Goal: Check status: Check status

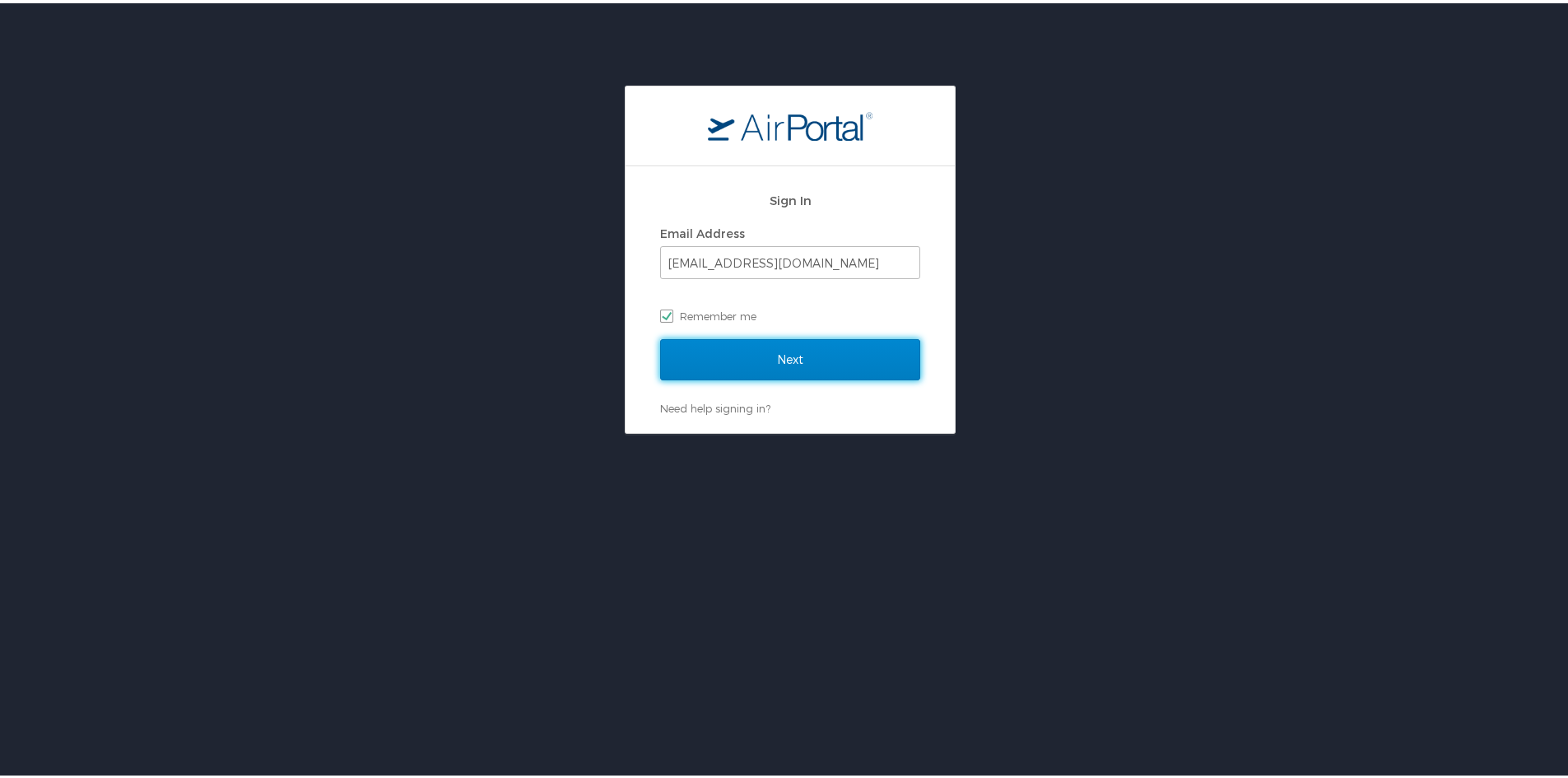
click at [781, 353] on input "Next" at bounding box center [790, 356] width 260 height 41
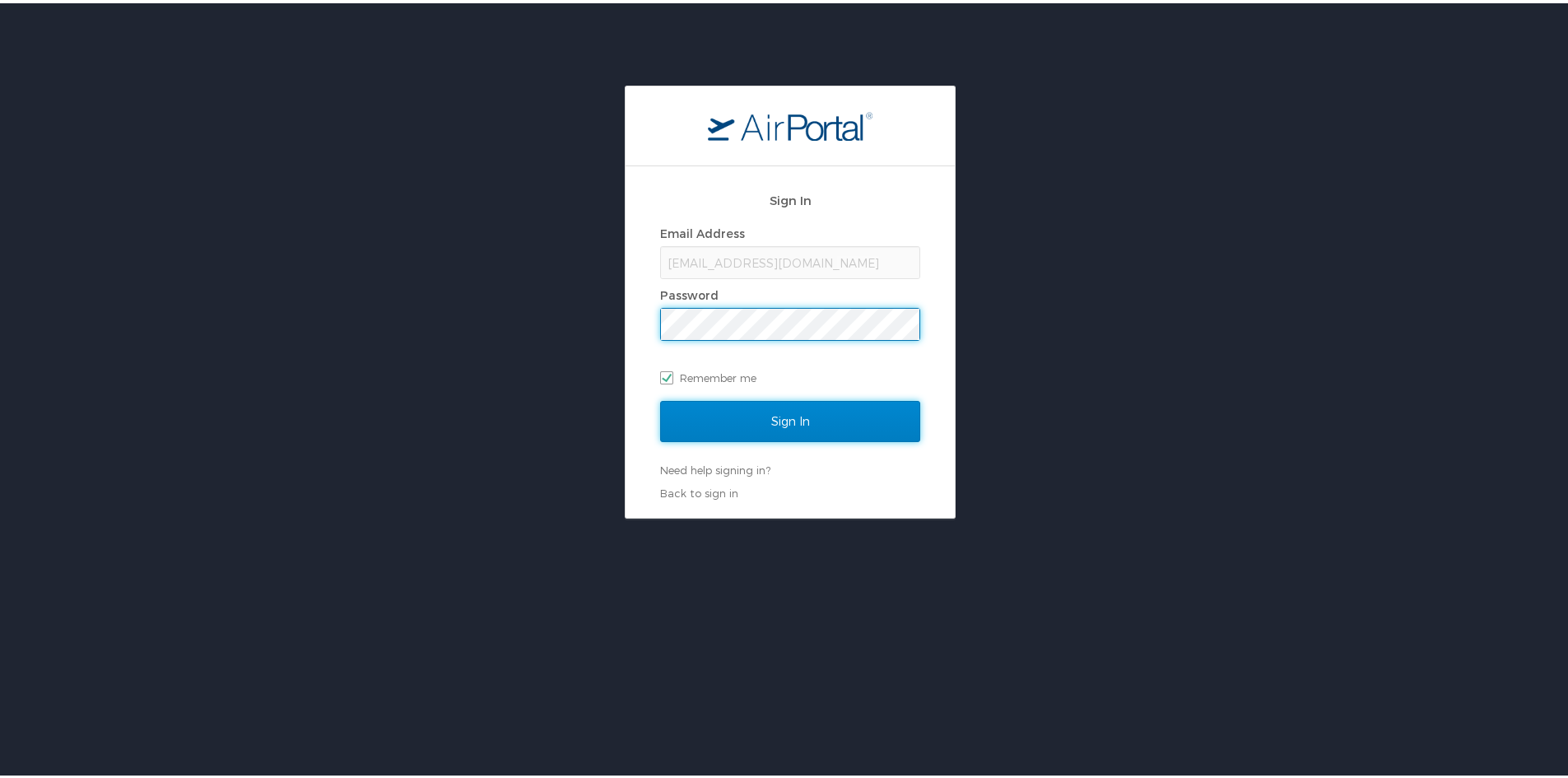
click at [810, 420] on input "Sign In" at bounding box center [790, 418] width 260 height 41
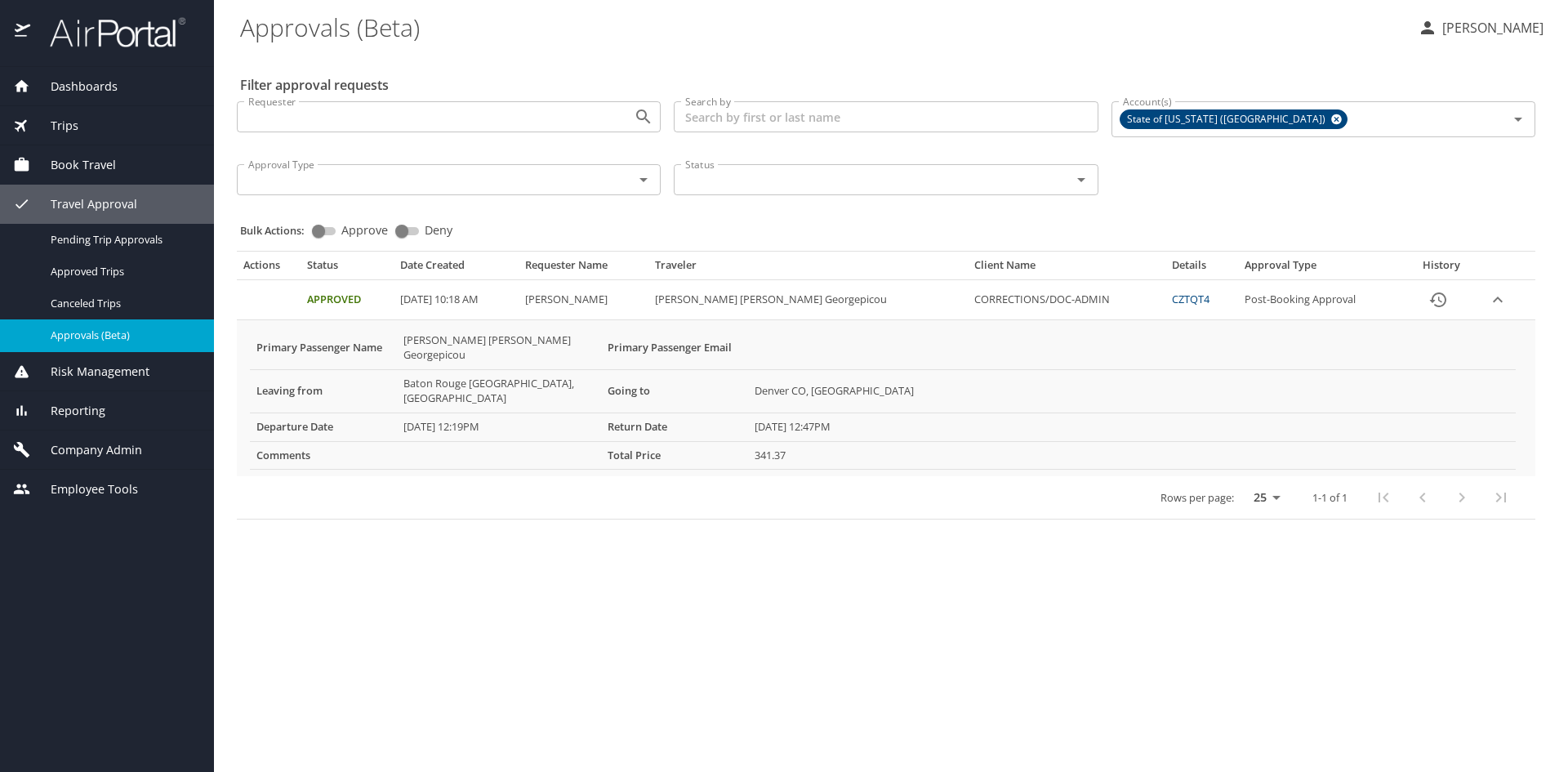
click at [69, 90] on span "Dashboards" at bounding box center [74, 86] width 88 height 18
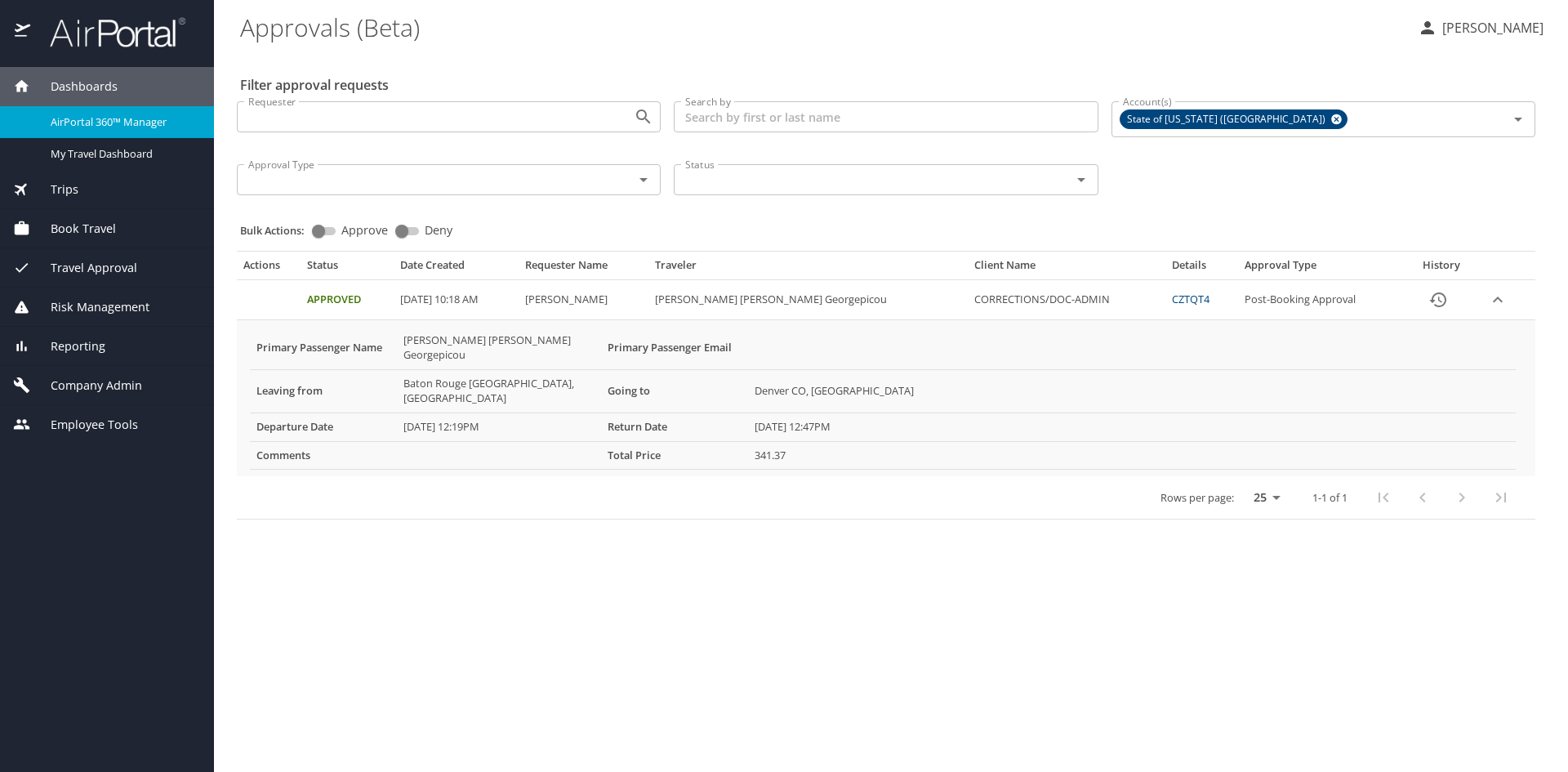
click at [88, 123] on span "AirPortal 360™ Manager" at bounding box center [123, 122] width 144 height 16
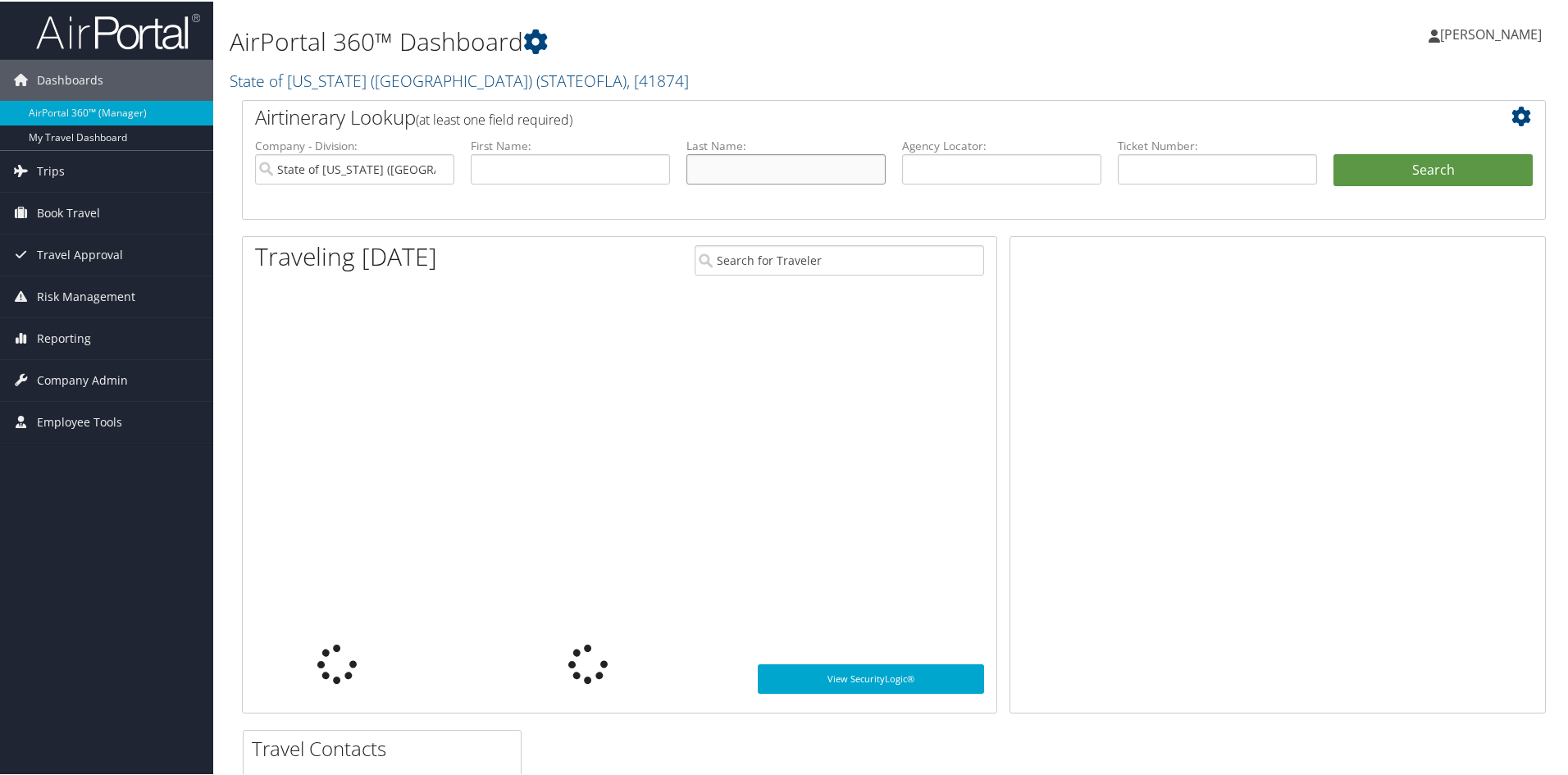
click at [745, 170] on input "text" at bounding box center [786, 168] width 199 height 30
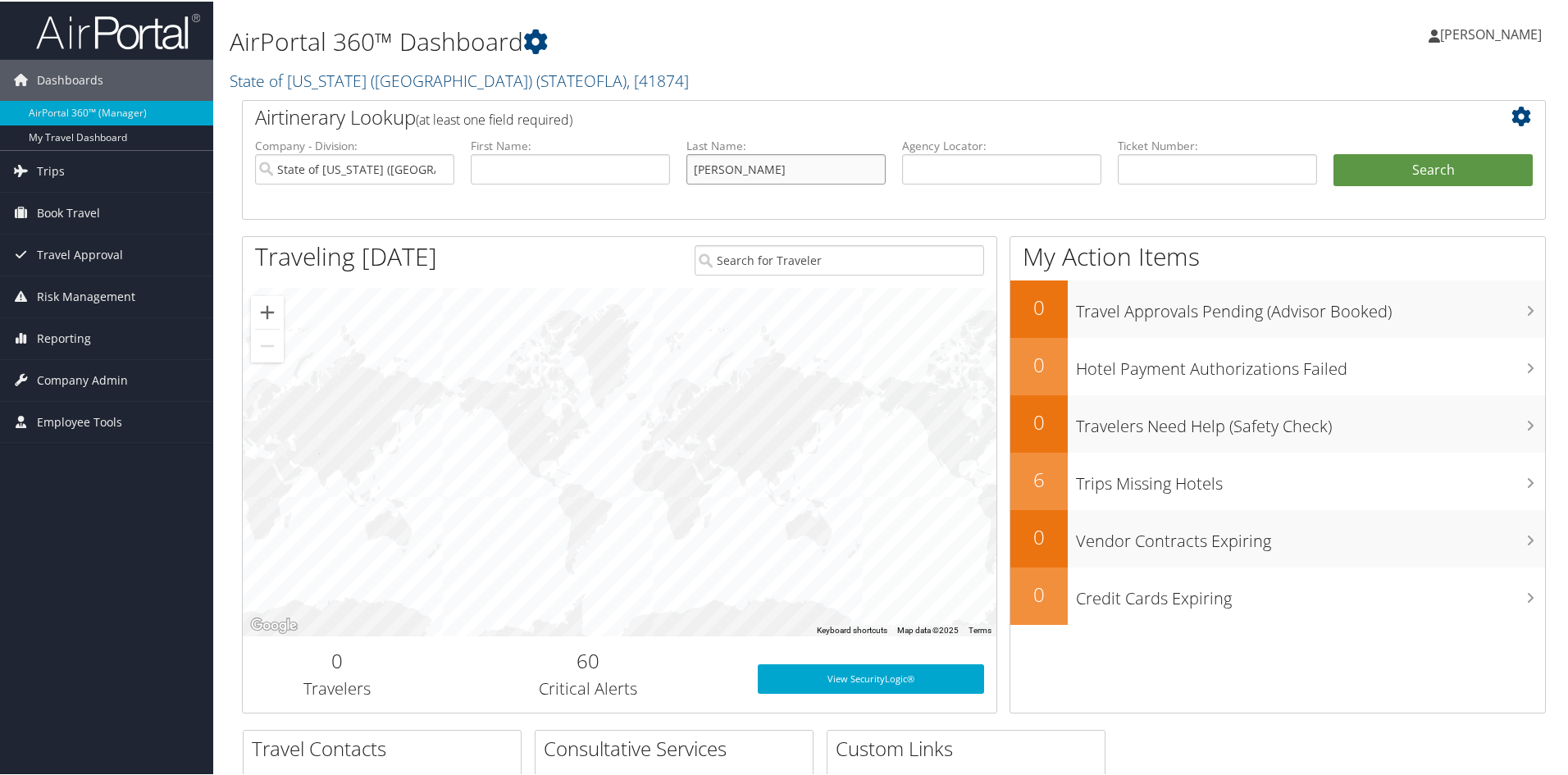
type input "[PERSON_NAME]"
click at [1333, 153] on button "Search" at bounding box center [1433, 168] width 199 height 33
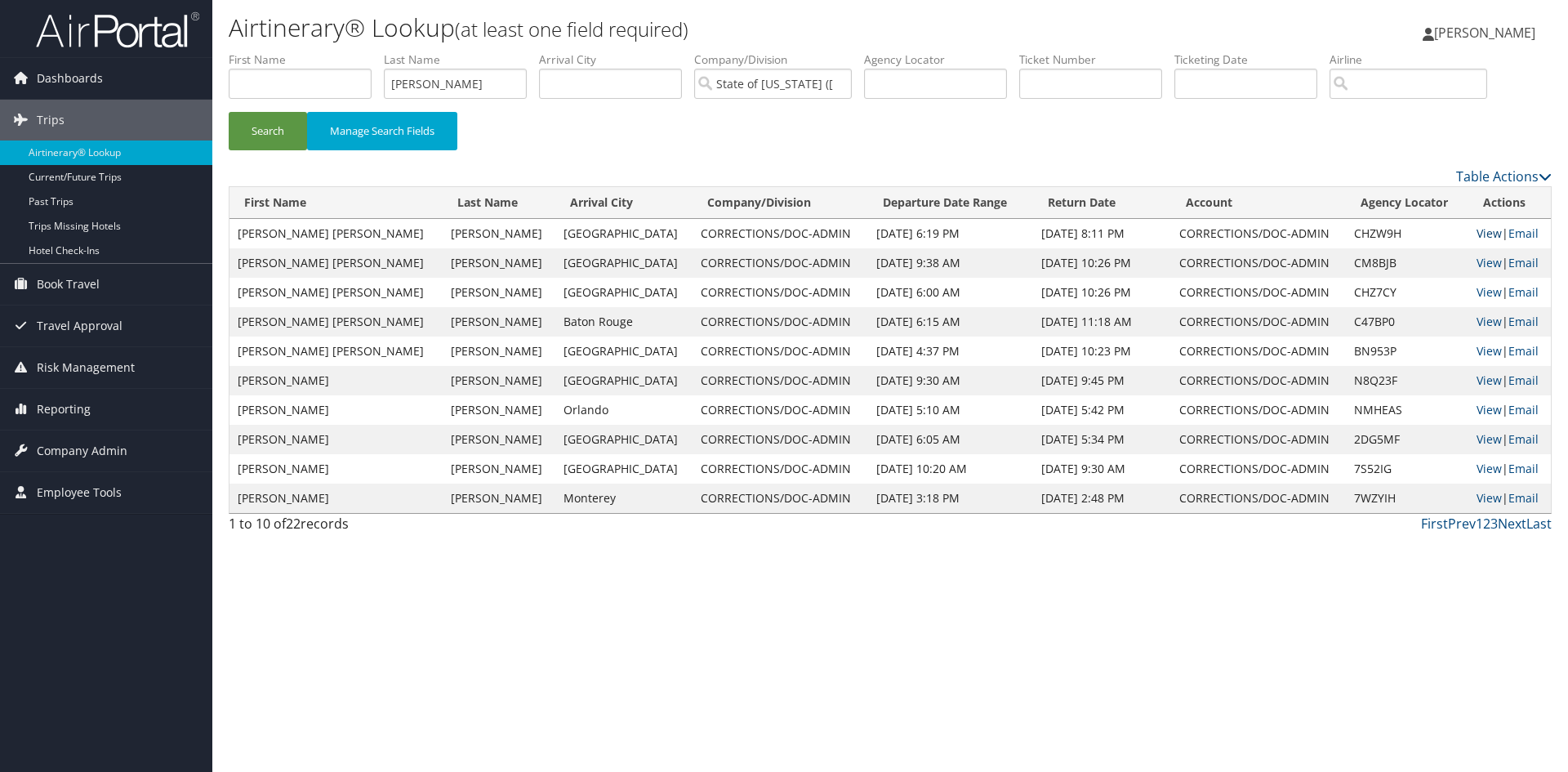
click at [1476, 234] on link "View" at bounding box center [1488, 234] width 25 height 16
click at [1476, 269] on link "View" at bounding box center [1488, 263] width 25 height 16
click at [1476, 291] on link "View" at bounding box center [1488, 292] width 25 height 16
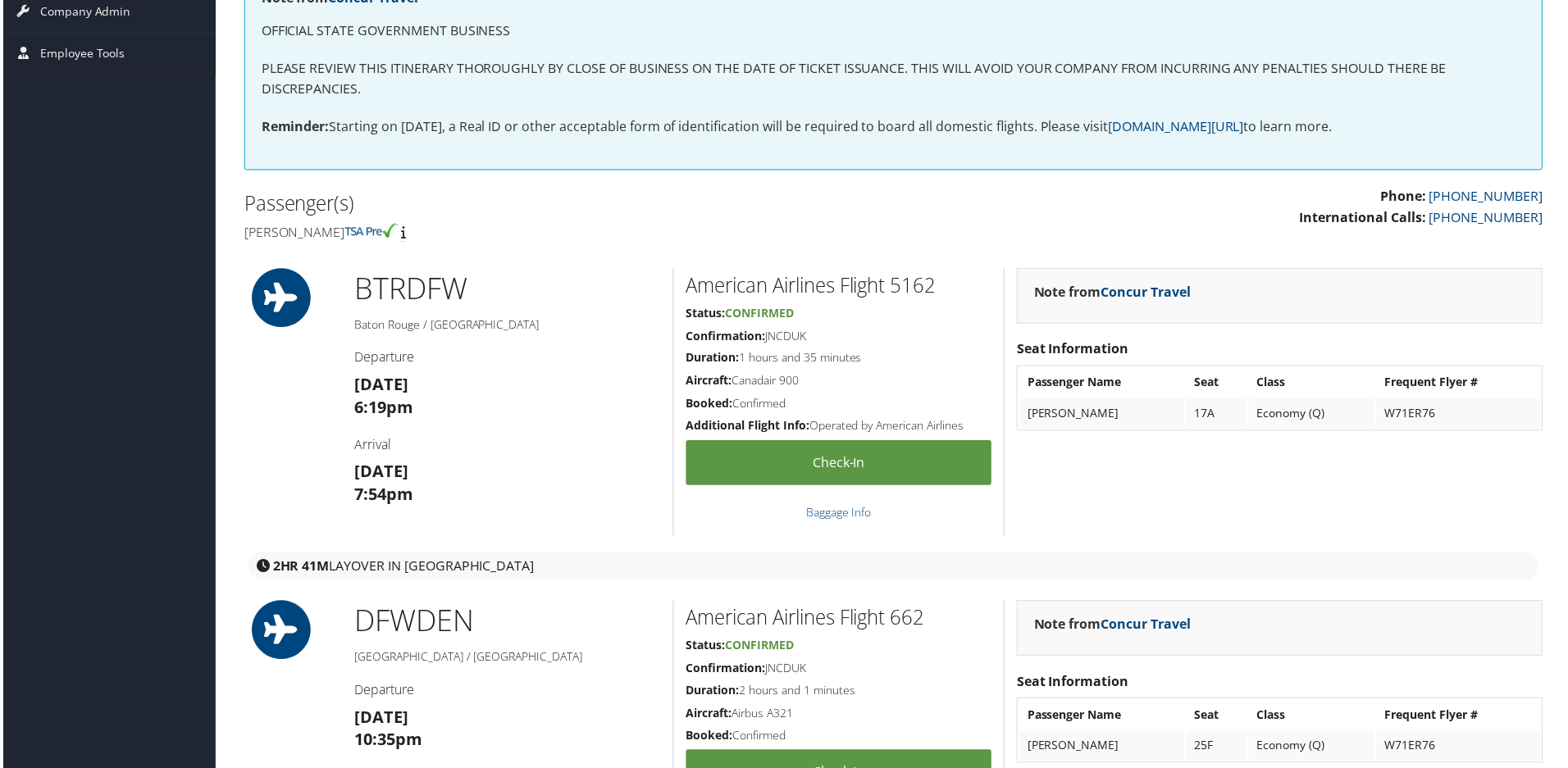
scroll to position [328, 0]
